Goal: Entertainment & Leisure: Consume media (video, audio)

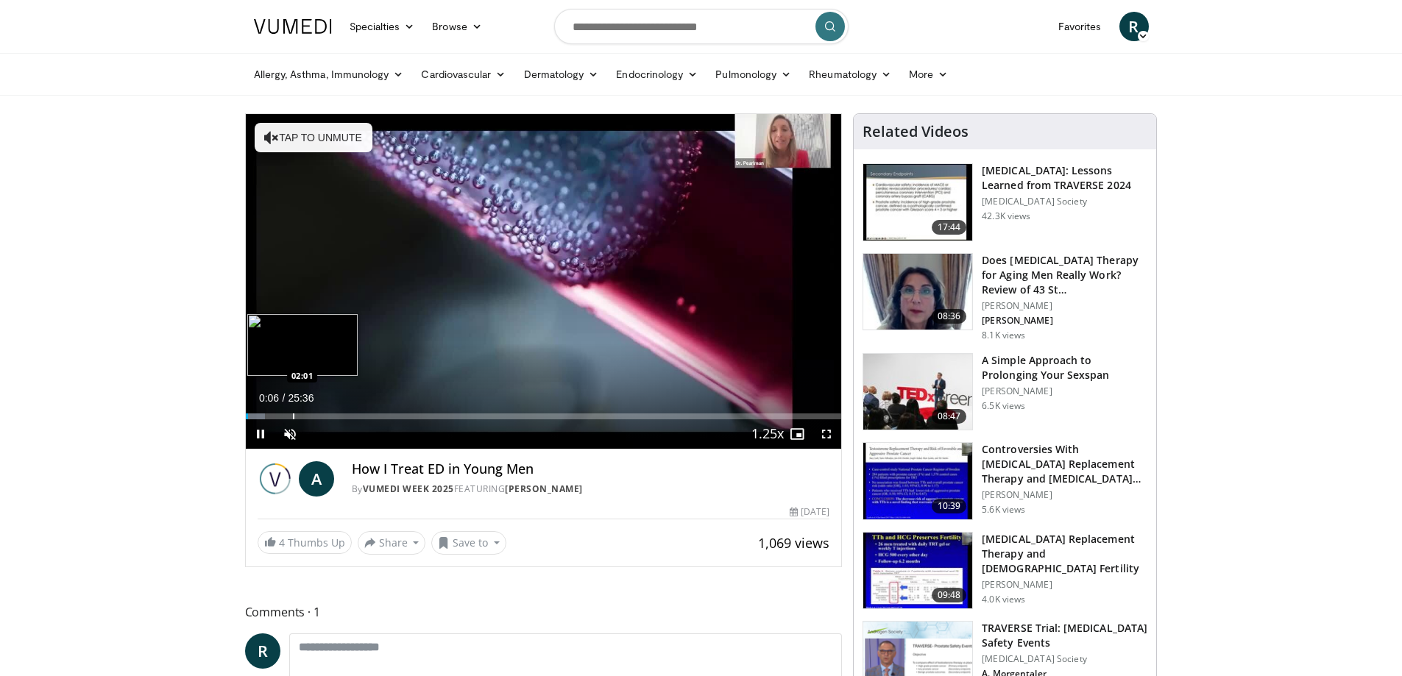
click at [292, 411] on div "Loaded : 3.22% 00:06 02:01" at bounding box center [544, 412] width 596 height 14
click at [352, 414] on div "Progress Bar" at bounding box center [352, 417] width 1 height 6
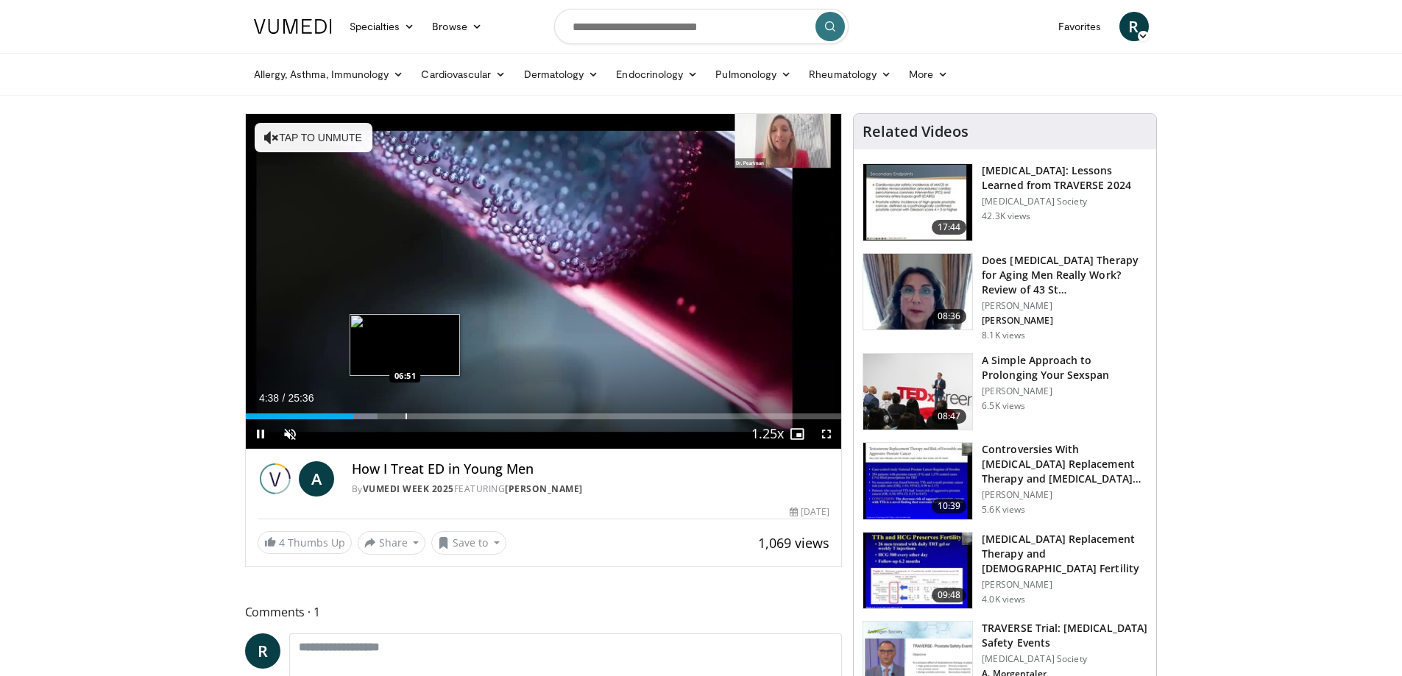
click at [405, 410] on div "Loaded : 22.13% 04:39 06:51" at bounding box center [544, 412] width 596 height 14
click at [487, 419] on div "Current Time 6:54 / Duration 25:36 Pause Skip Backward Skip Forward Unmute Load…" at bounding box center [544, 433] width 596 height 29
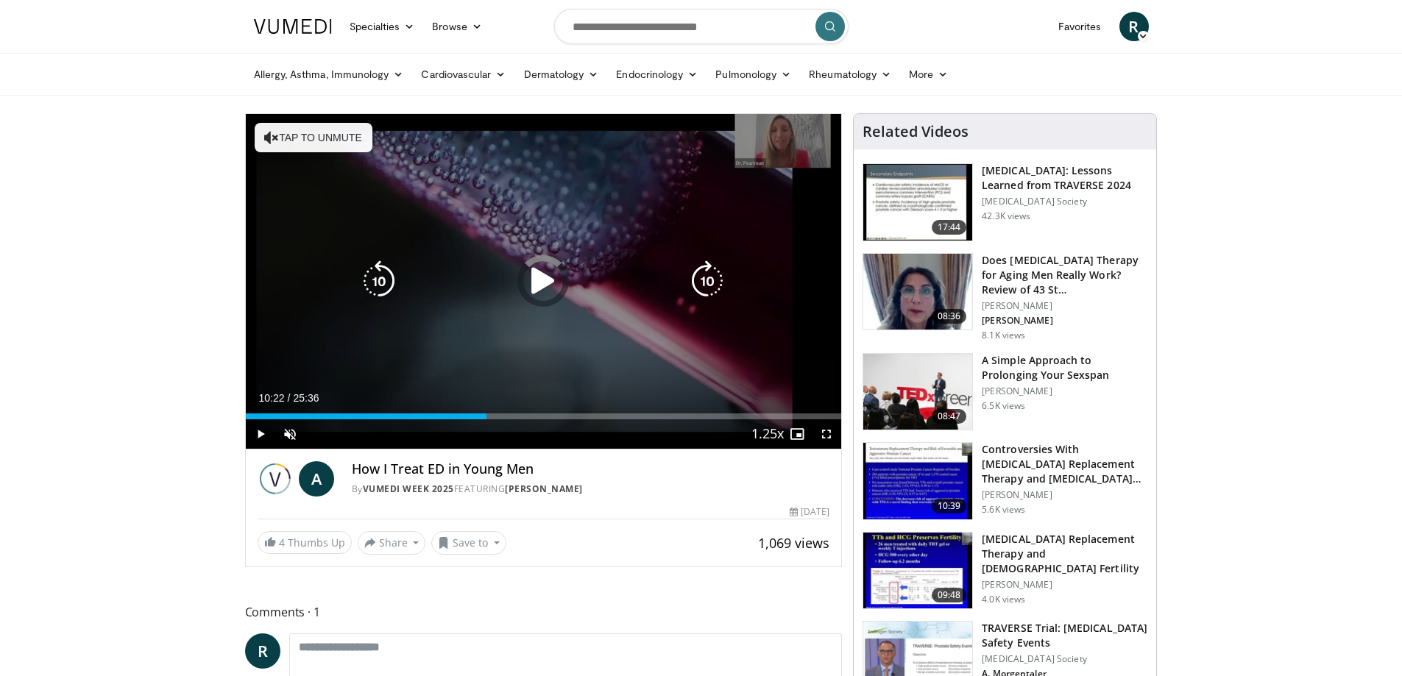
click at [486, 411] on div "Loaded : 30.99% 10:22 08:43" at bounding box center [544, 412] width 596 height 14
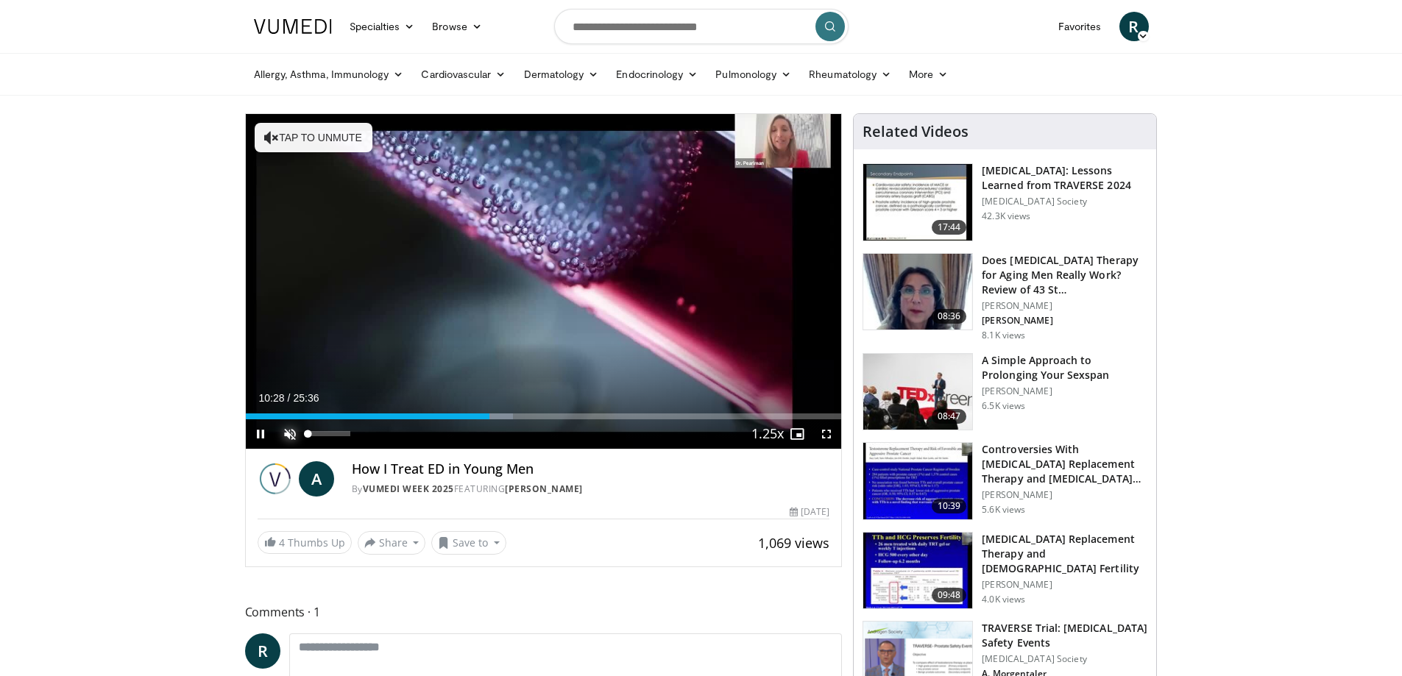
click at [280, 438] on span "Video Player" at bounding box center [289, 433] width 29 height 29
click at [336, 444] on div "67%" at bounding box center [330, 433] width 52 height 29
drag, startPoint x: 327, startPoint y: 428, endPoint x: 317, endPoint y: 437, distance: 13.6
click at [317, 437] on div "21%" at bounding box center [330, 433] width 52 height 29
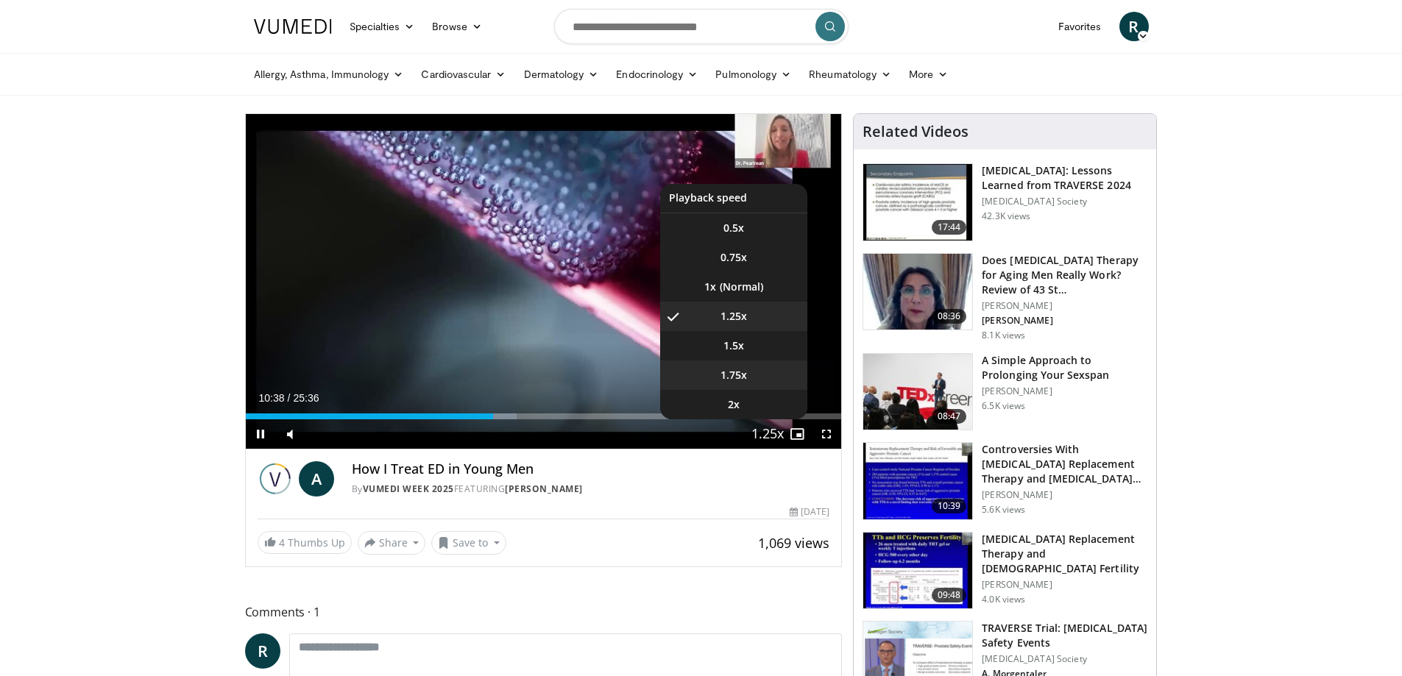
click at [755, 370] on li "1.75x" at bounding box center [733, 375] width 147 height 29
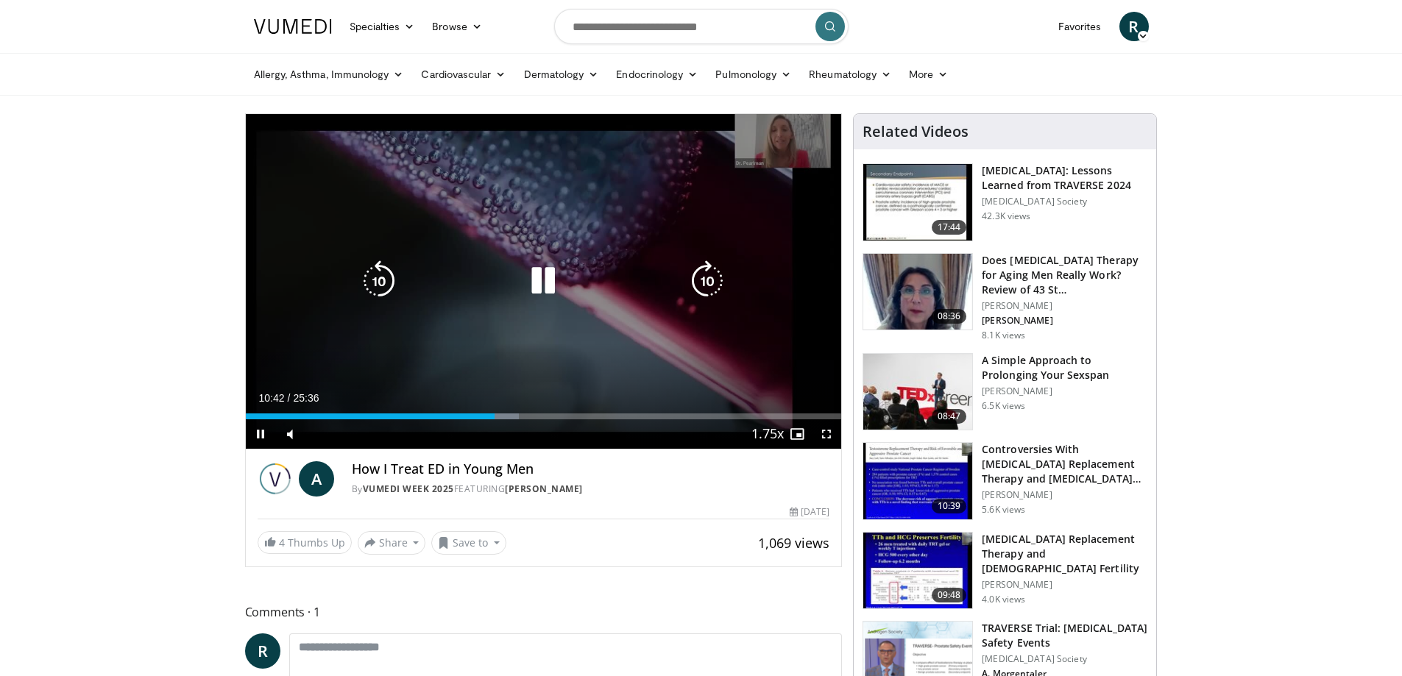
click at [695, 281] on icon "Video Player" at bounding box center [707, 281] width 41 height 41
